Goal: Task Accomplishment & Management: Use online tool/utility

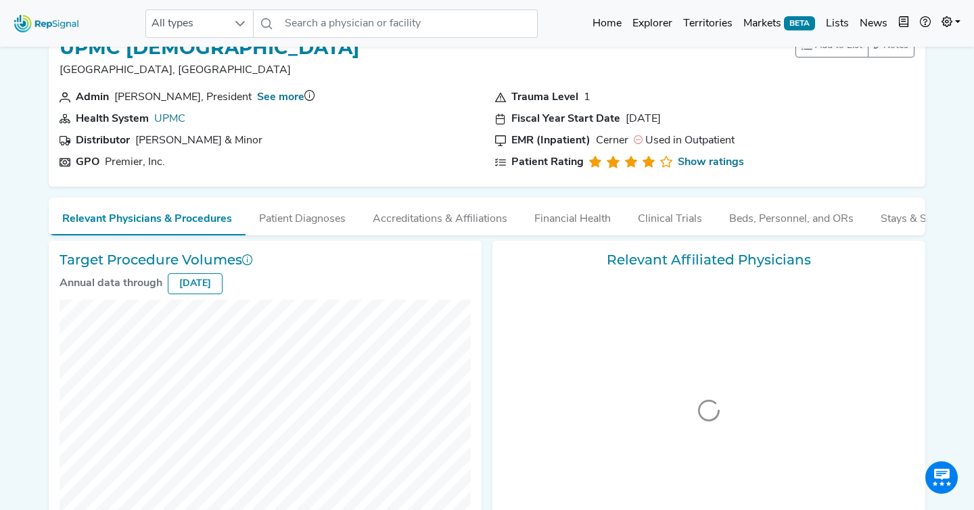
scroll to position [34, 0]
checkbox input "false"
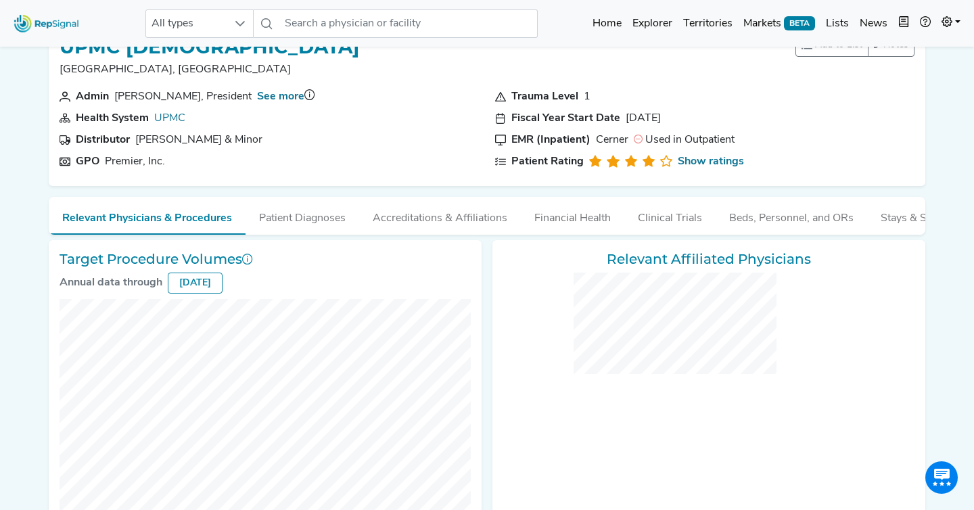
checkbox input "false"
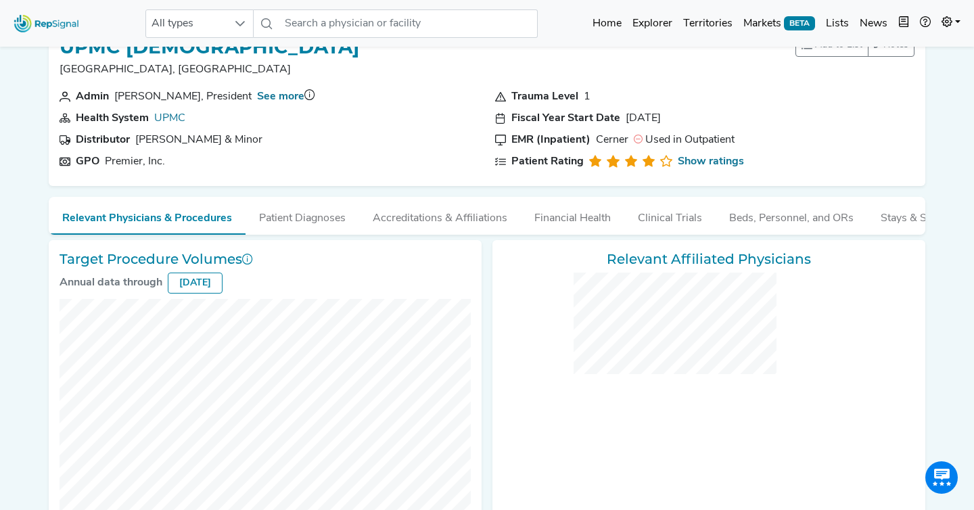
checkbox input "false"
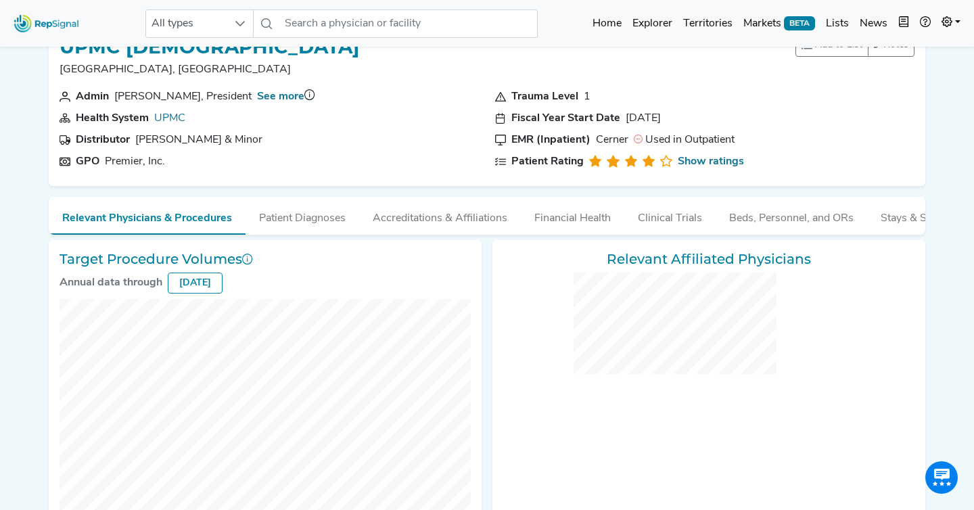
checkbox input "false"
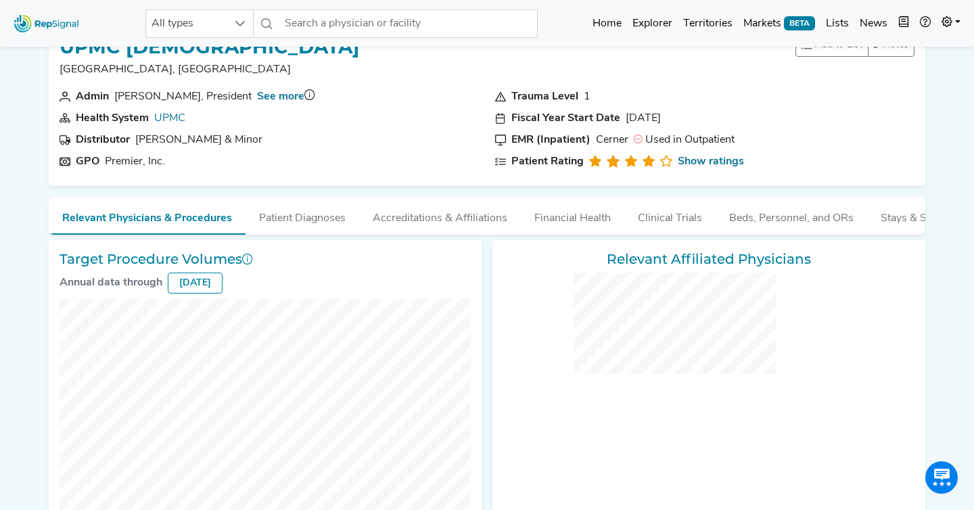
checkbox input "false"
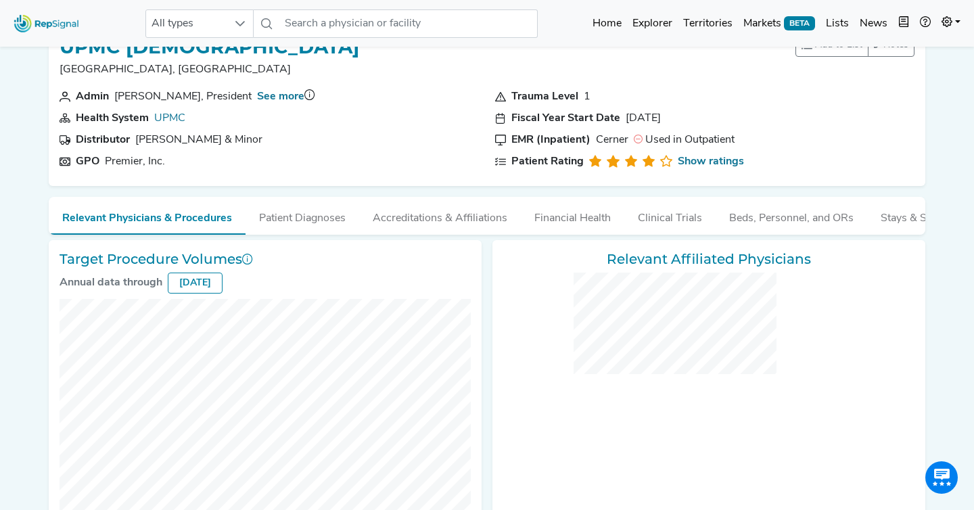
checkbox input "false"
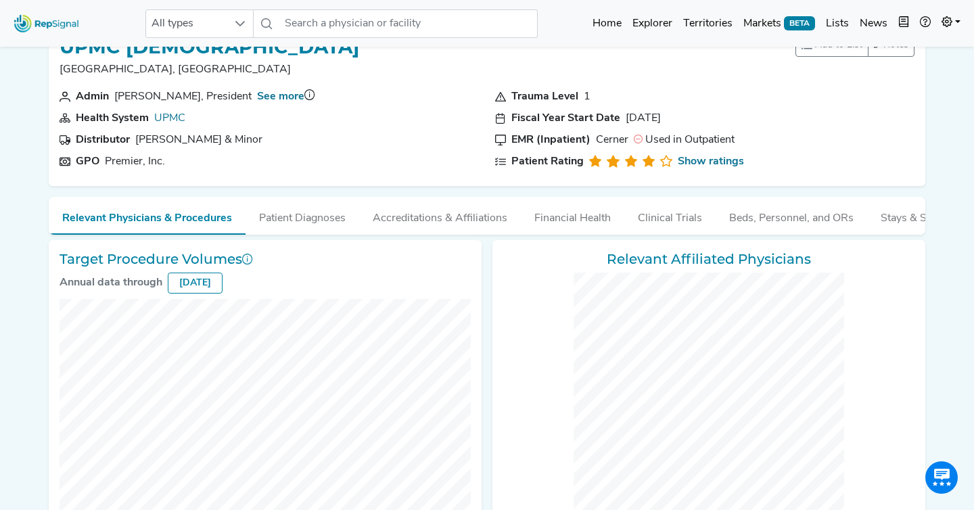
checkbox input "false"
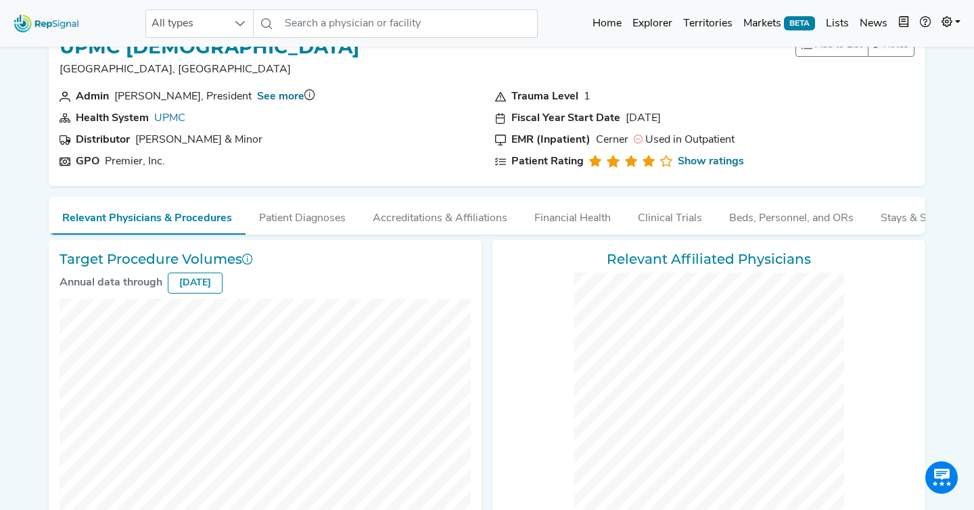
checkbox input "false"
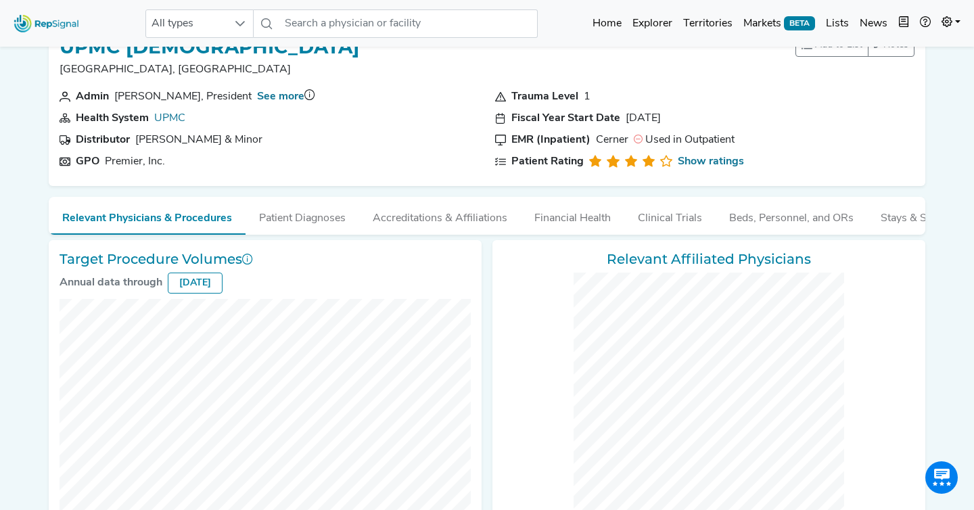
checkbox input "false"
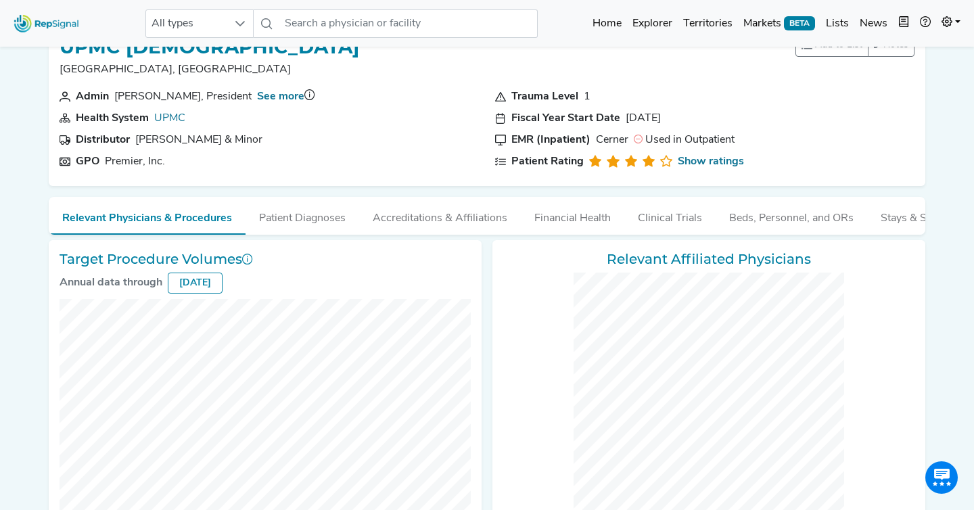
checkbox input "false"
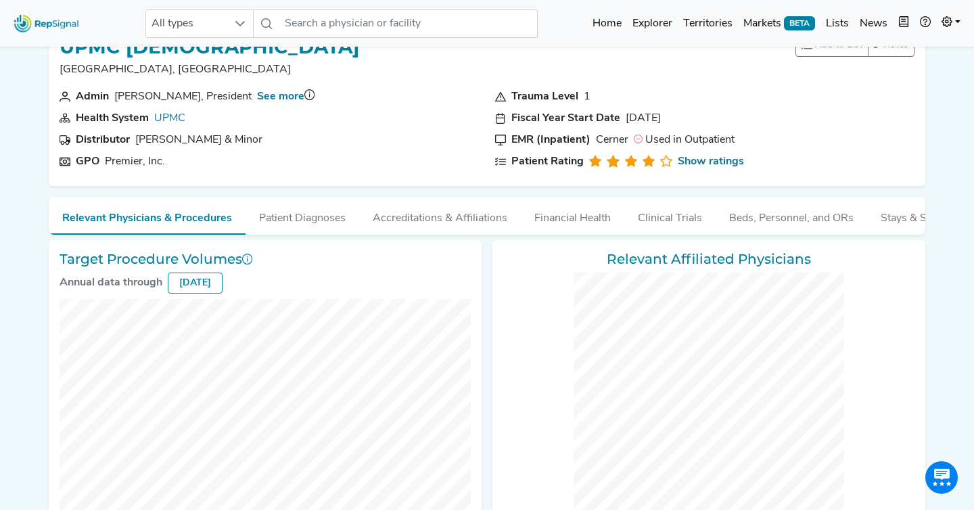
checkbox input "false"
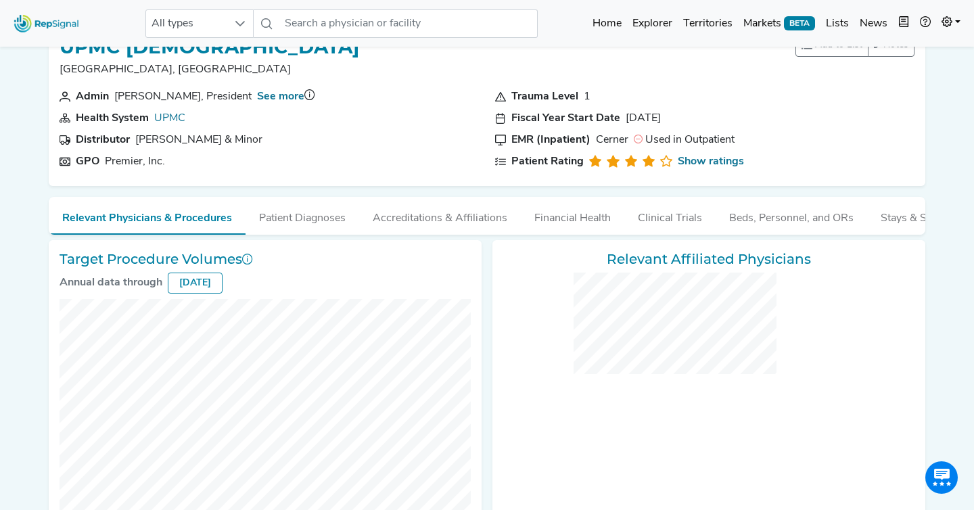
checkbox input "false"
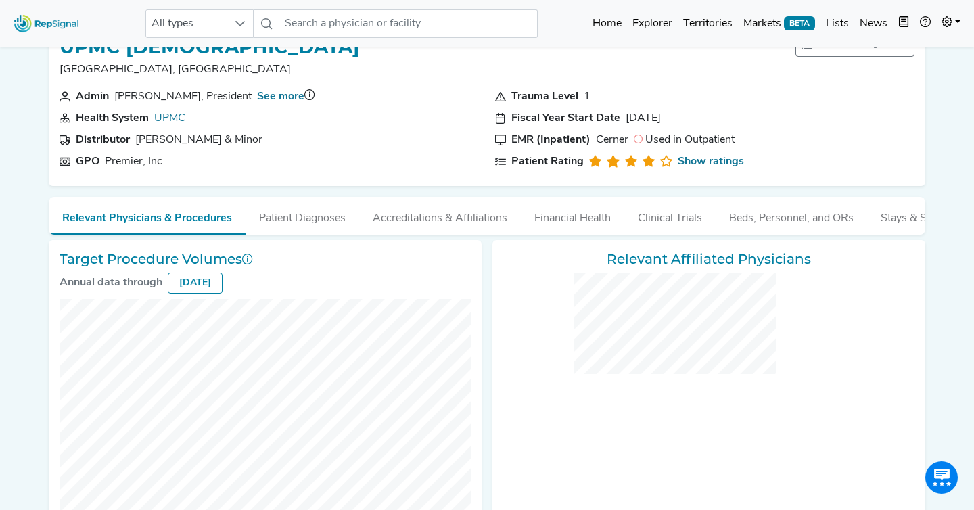
checkbox input "false"
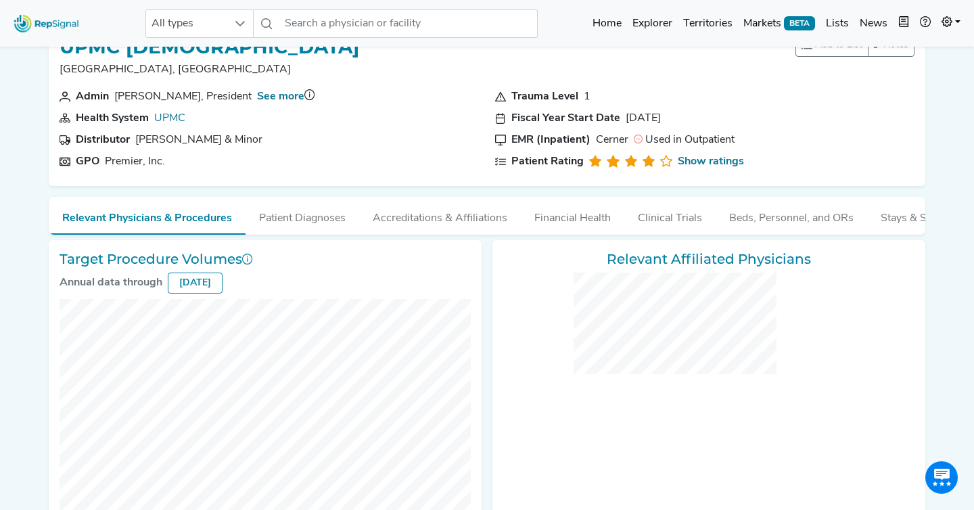
checkbox input "false"
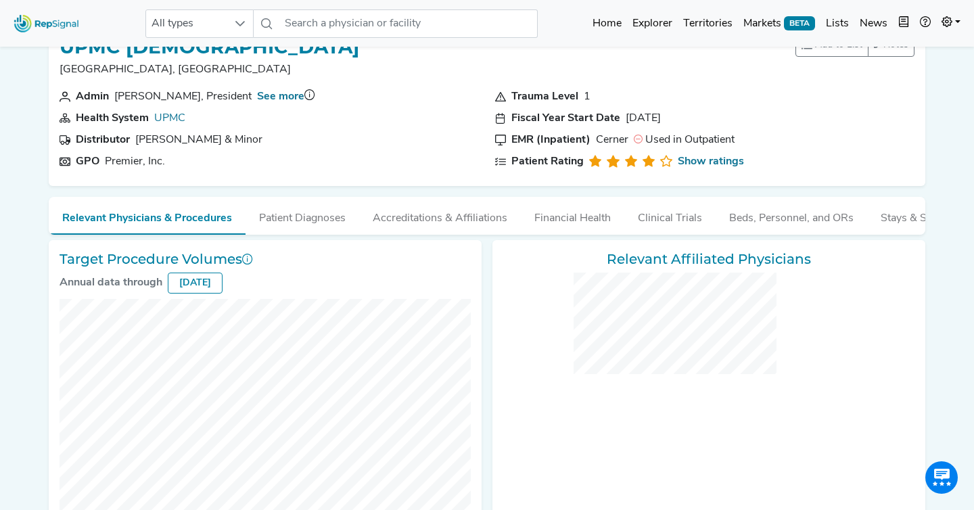
checkbox input "false"
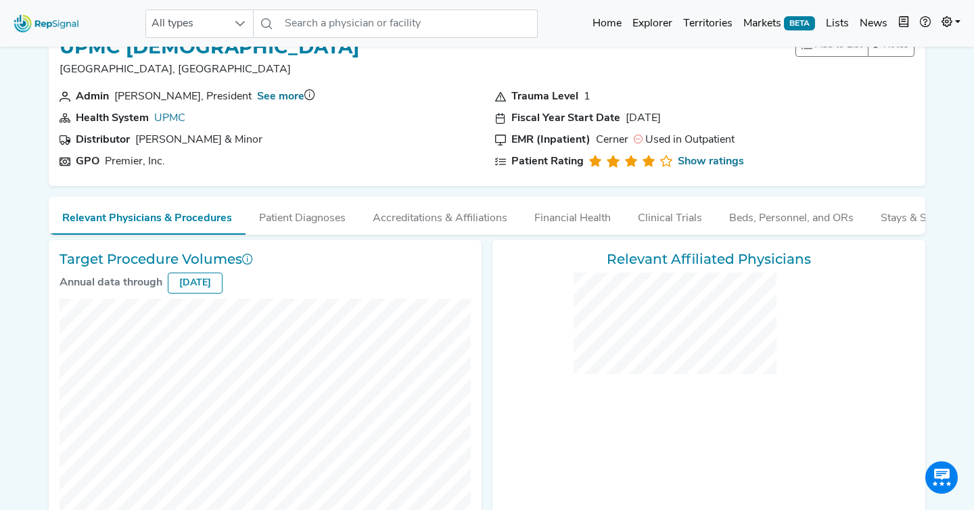
checkbox input "false"
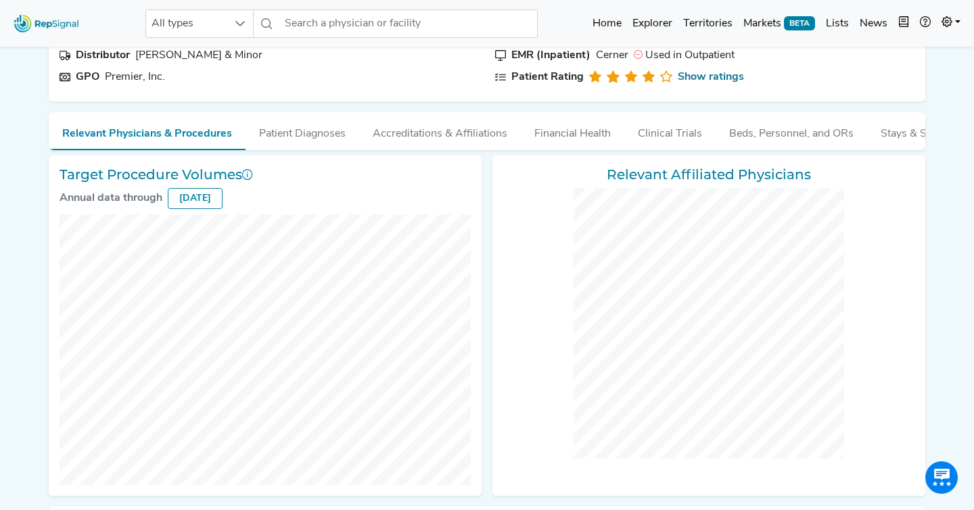
scroll to position [0, 0]
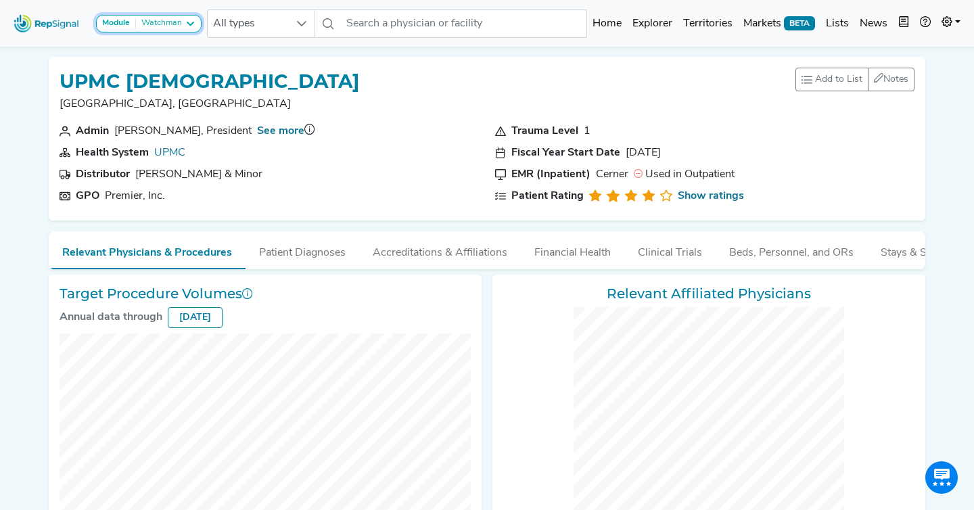
click at [173, 21] on div "Watchman" at bounding box center [159, 23] width 46 height 11
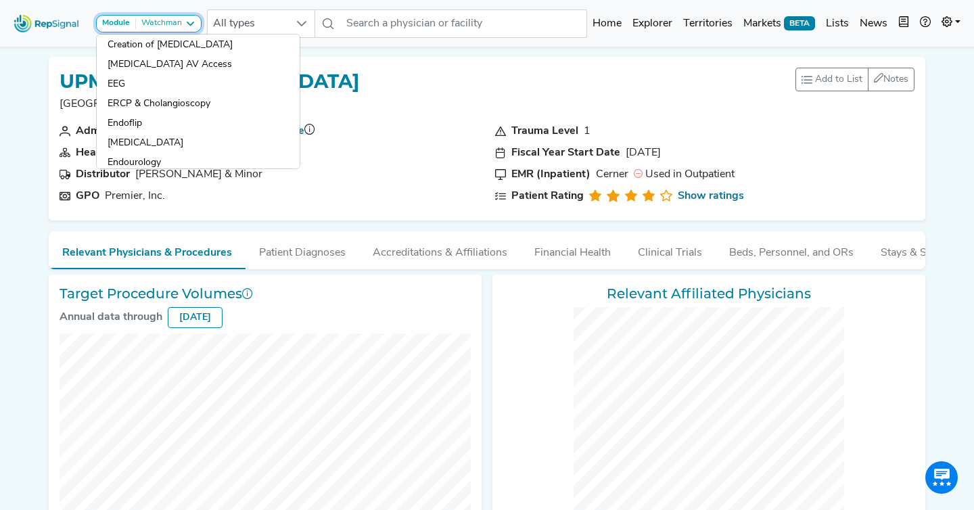
scroll to position [339, 0]
click at [199, 112] on link "ERCP & Cholangioscopy" at bounding box center [198, 122] width 203 height 20
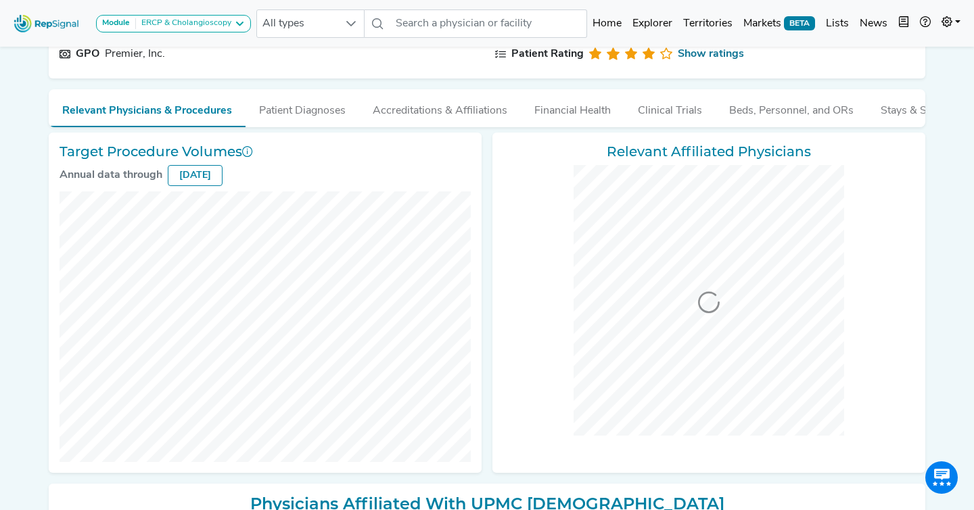
scroll to position [140, 0]
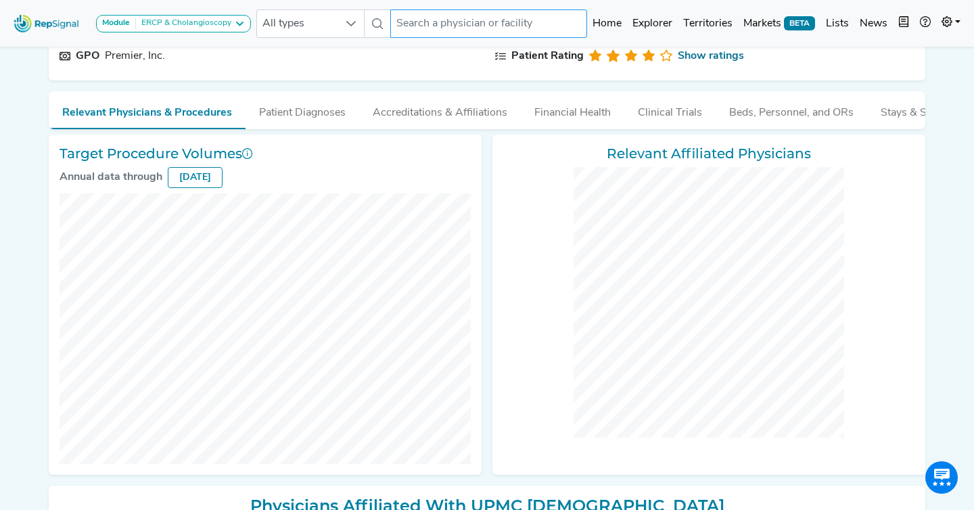
checkbox input "false"
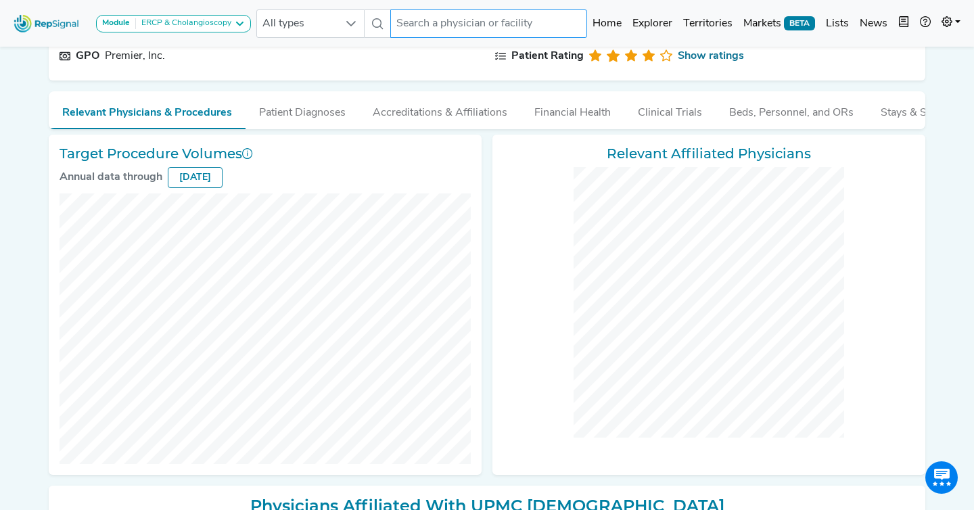
checkbox input "false"
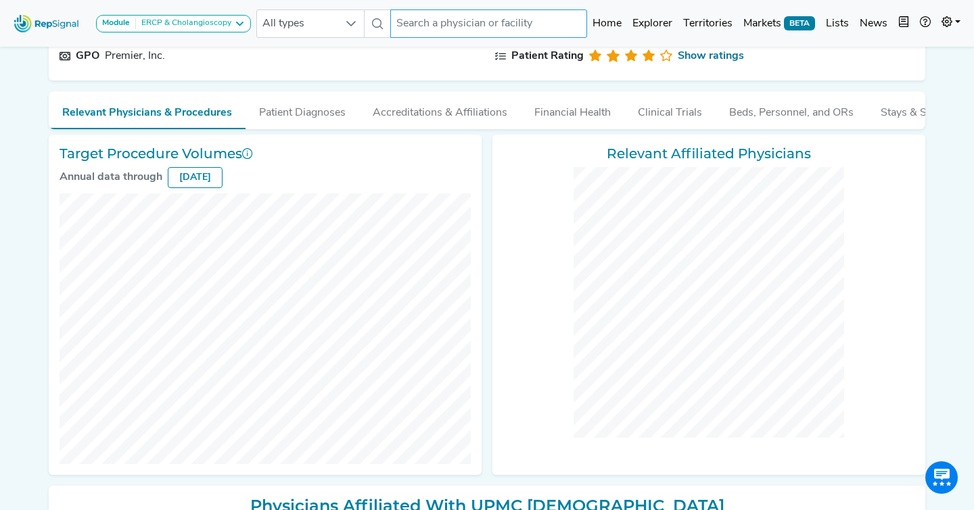
checkbox input "false"
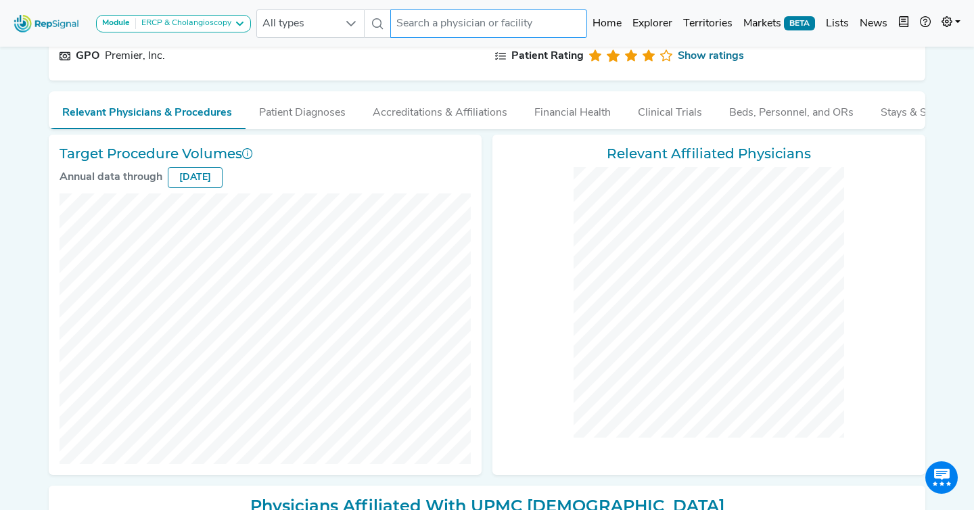
checkbox input "false"
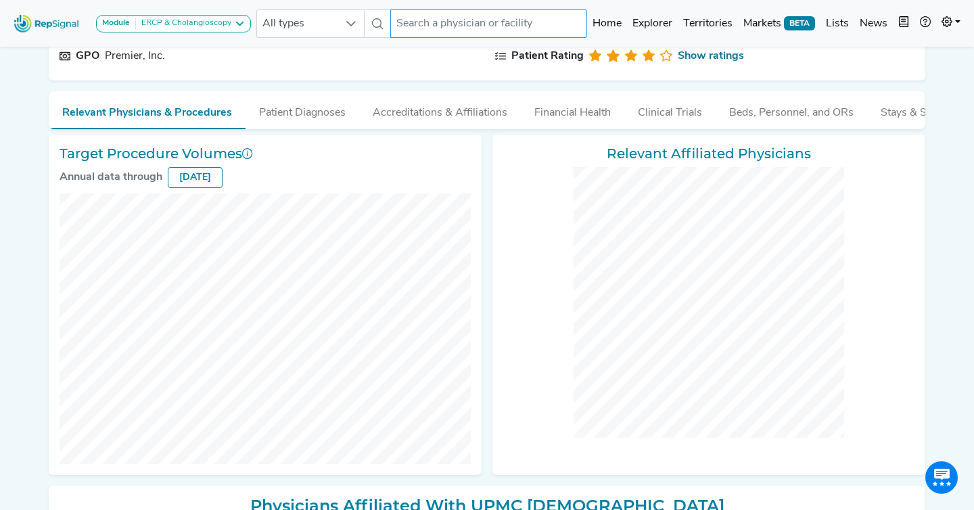
checkbox input "false"
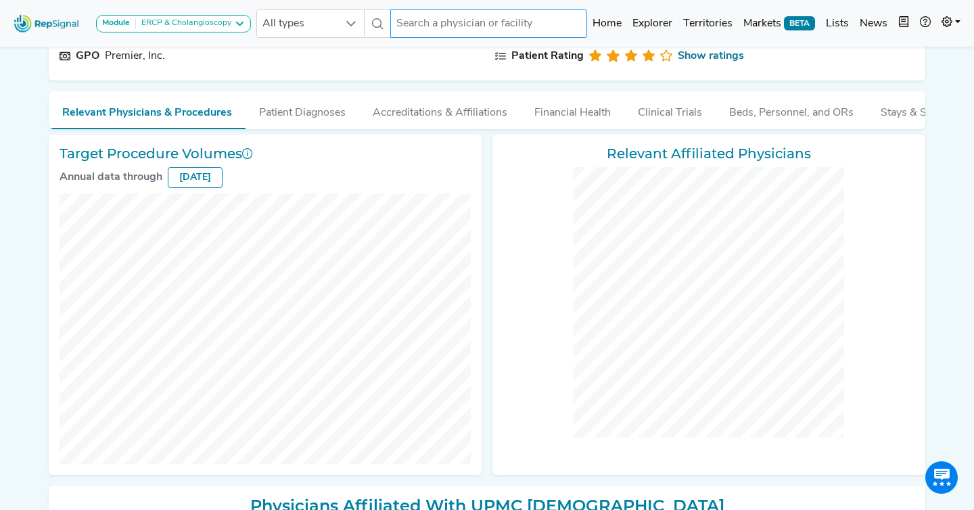
scroll to position [132, 0]
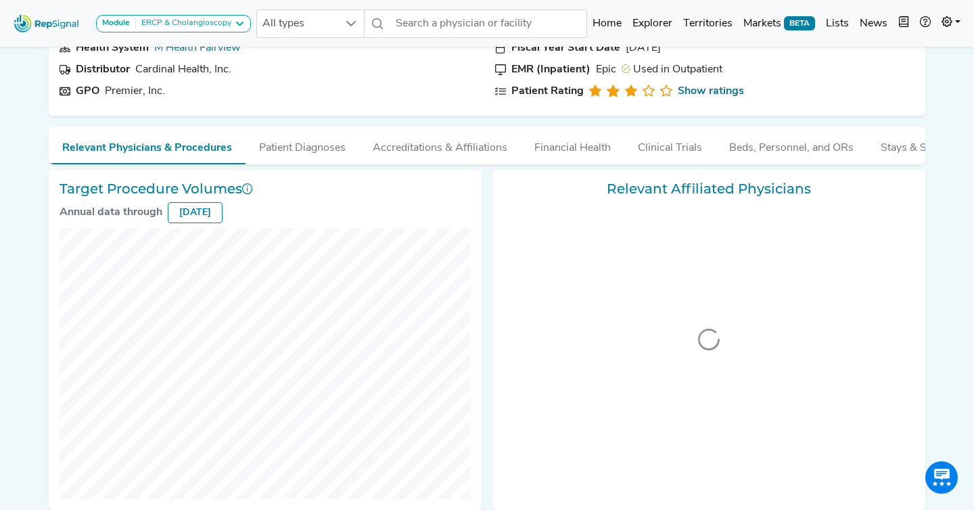
scroll to position [103, 0]
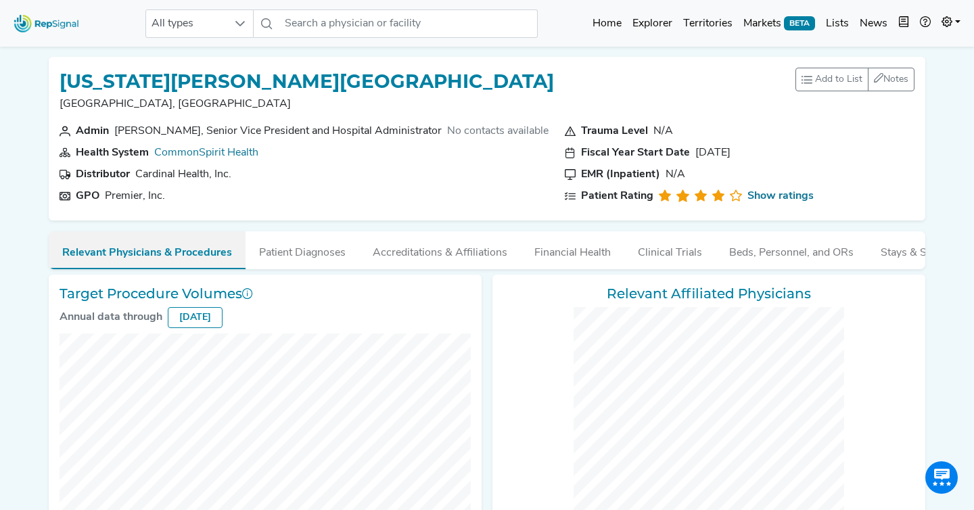
scroll to position [167, 0]
